Goal: Find specific page/section: Find specific page/section

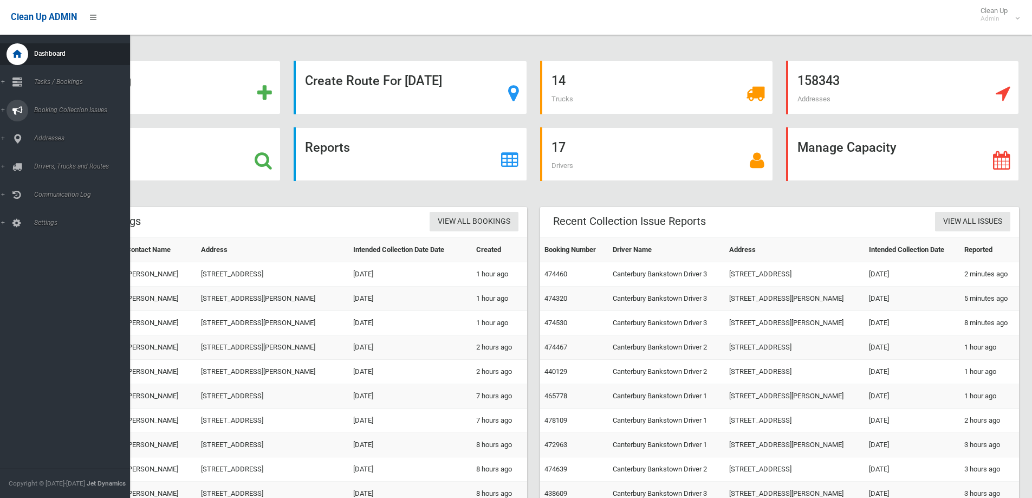
click at [56, 112] on span "Booking Collection Issues" at bounding box center [84, 110] width 107 height 8
click at [64, 110] on span "Booking Collection Issues" at bounding box center [84, 110] width 107 height 8
click at [71, 80] on span "Tasks / Bookings" at bounding box center [84, 82] width 107 height 8
click at [40, 159] on span "Search" at bounding box center [80, 162] width 98 height 8
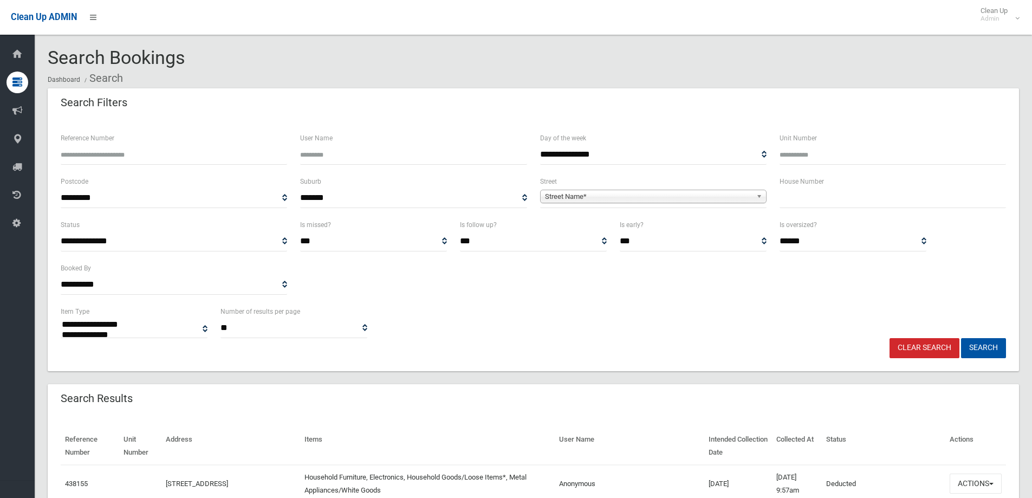
select select
